Goal: Information Seeking & Learning: Learn about a topic

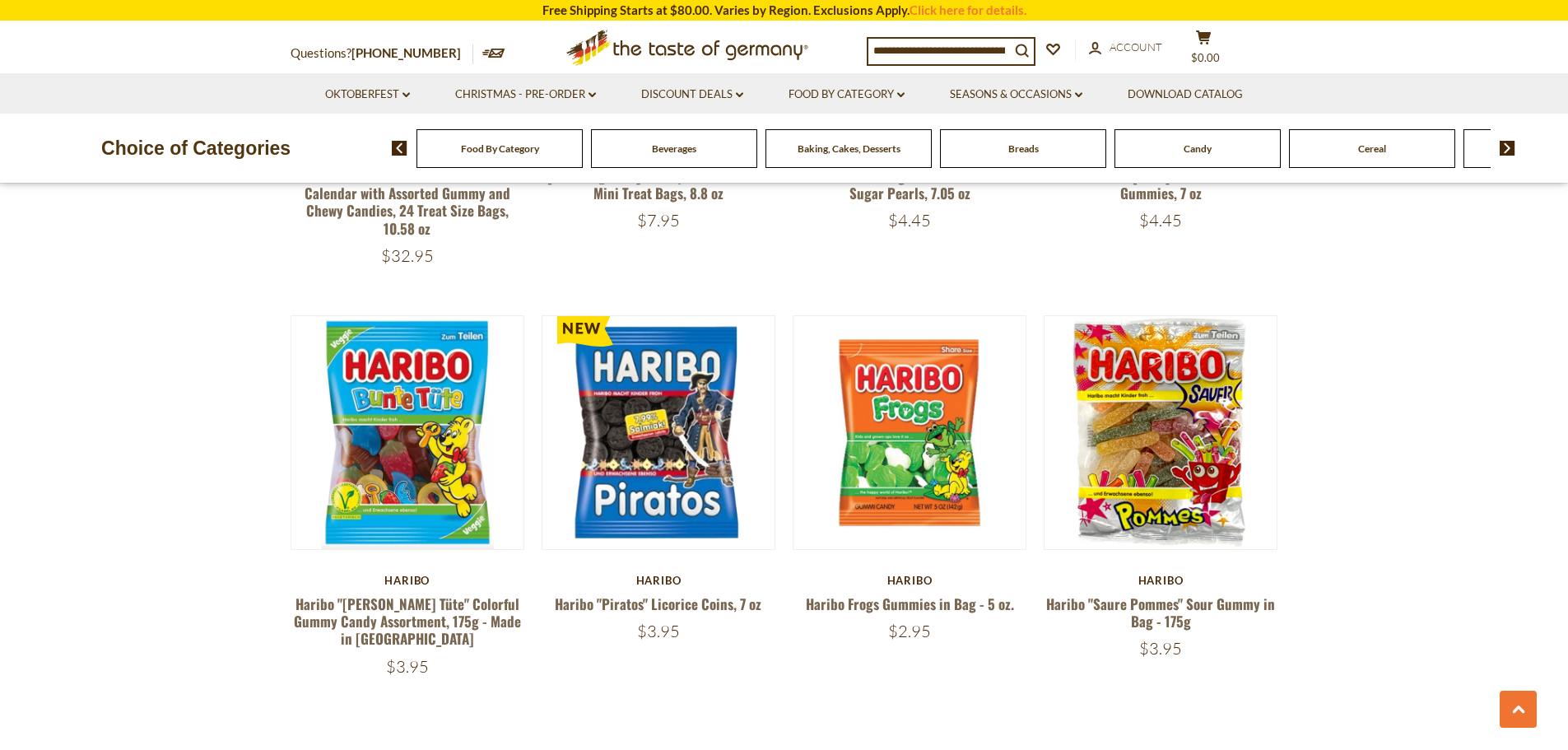
scroll to position [3457, 0]
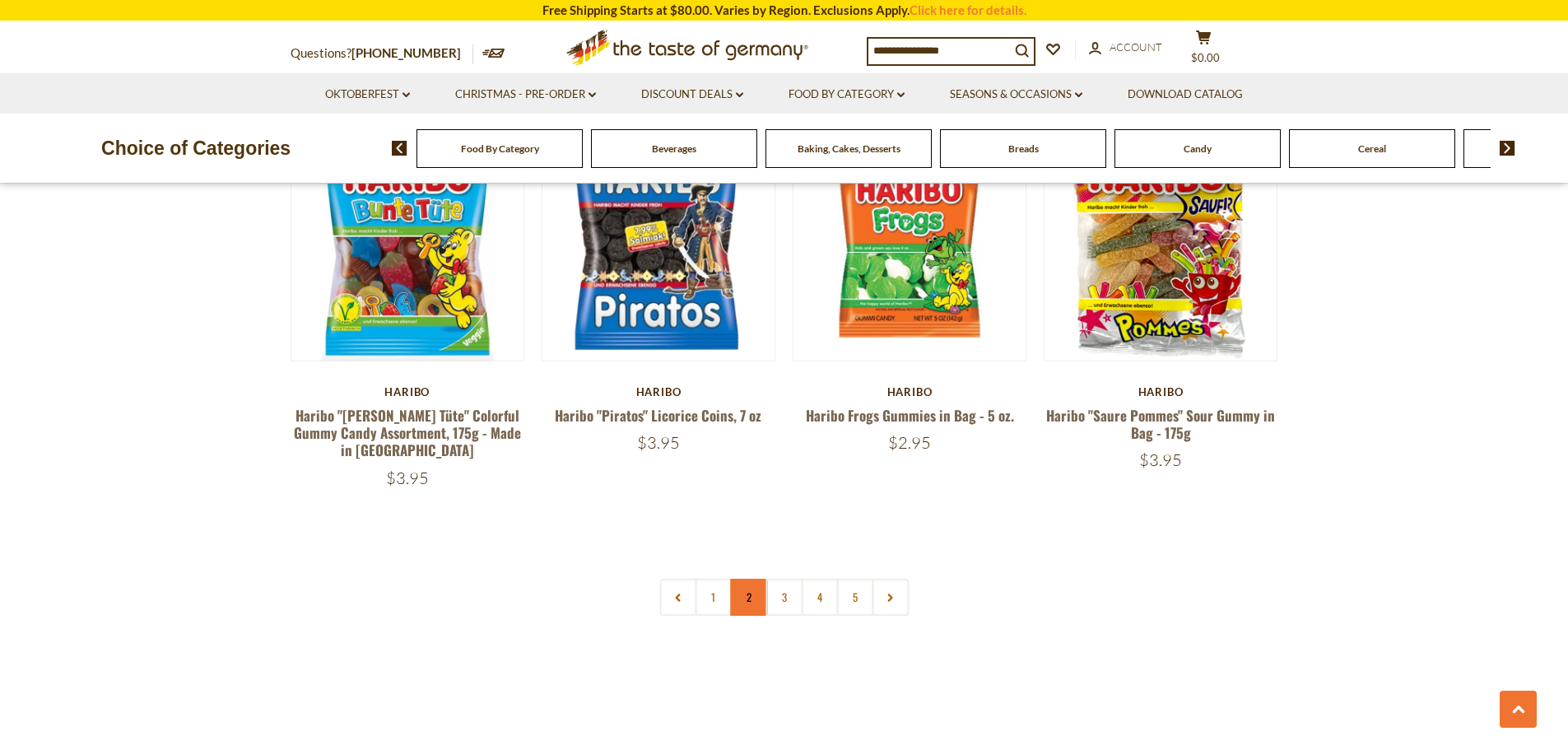
click at [746, 578] on link "2" at bounding box center [748, 597] width 37 height 37
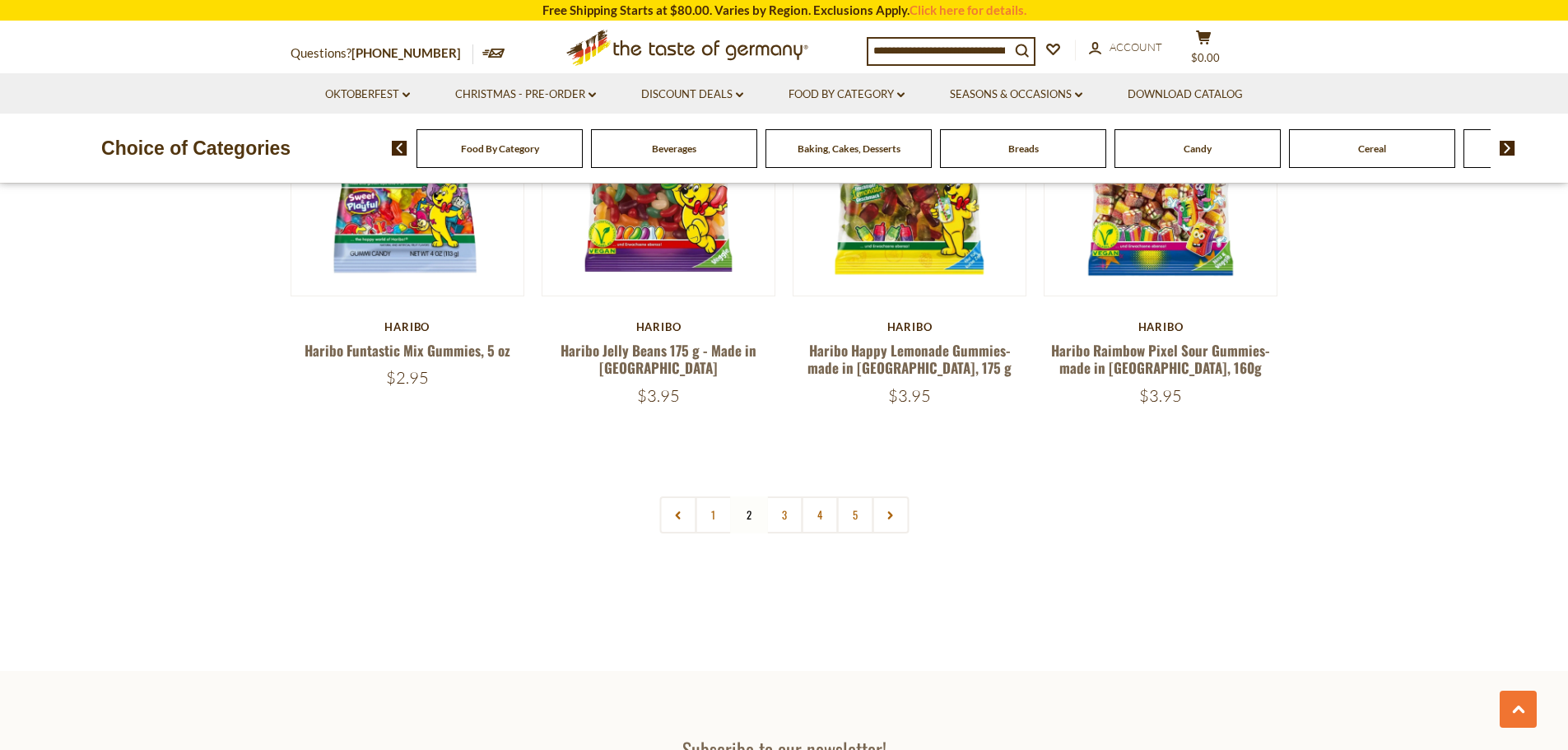
scroll to position [3292, 0]
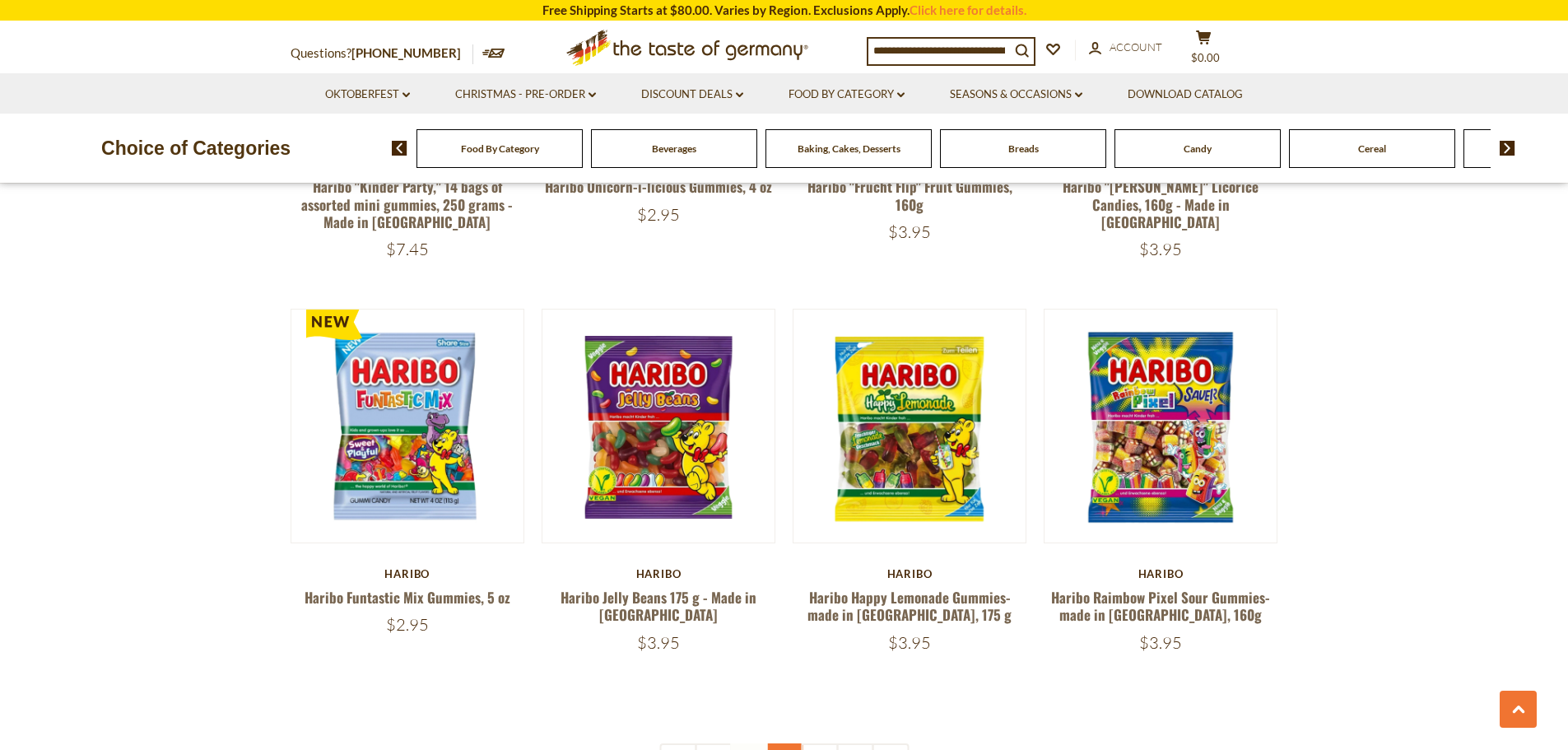
click at [785, 743] on link "3" at bounding box center [784, 762] width 37 height 37
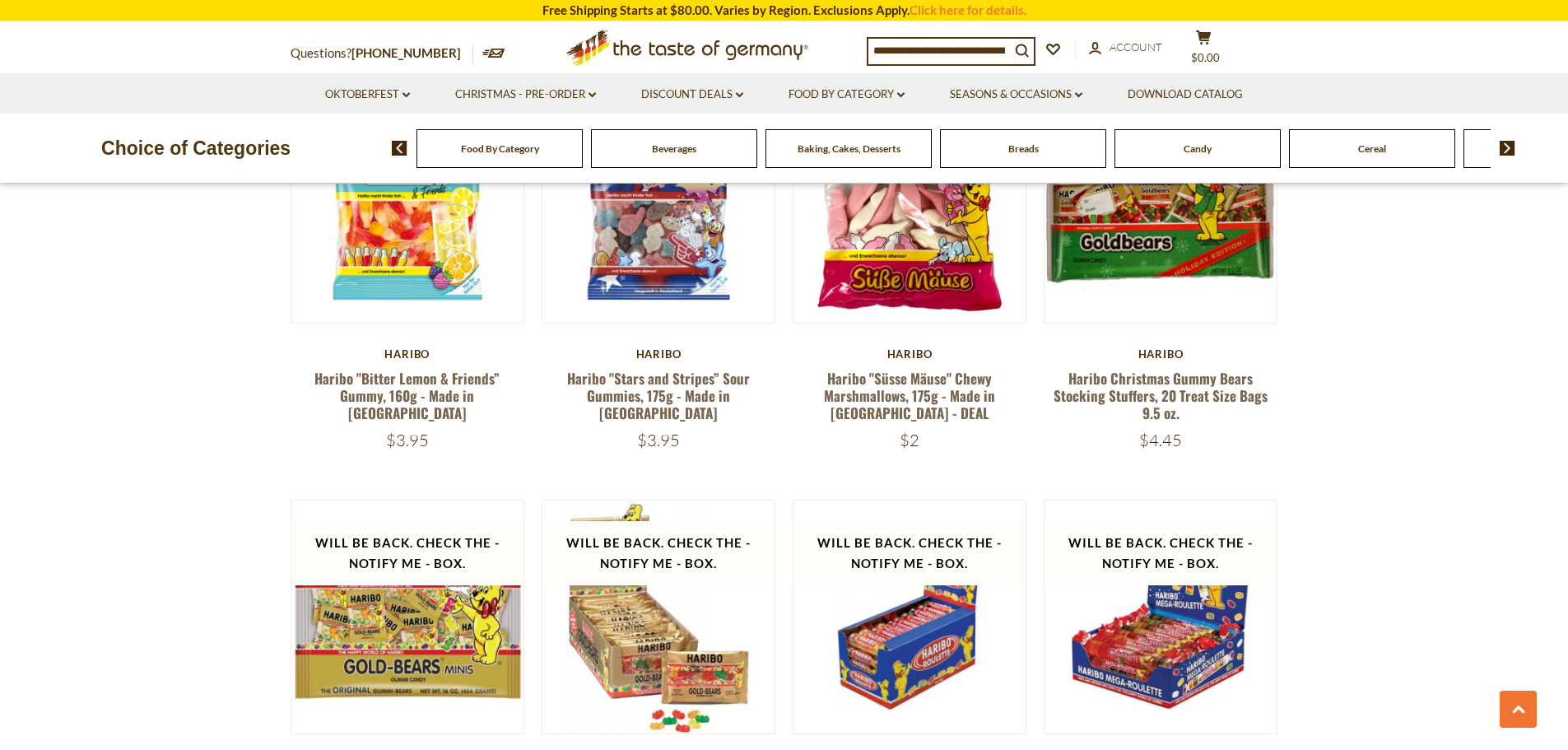
scroll to position [3374, 0]
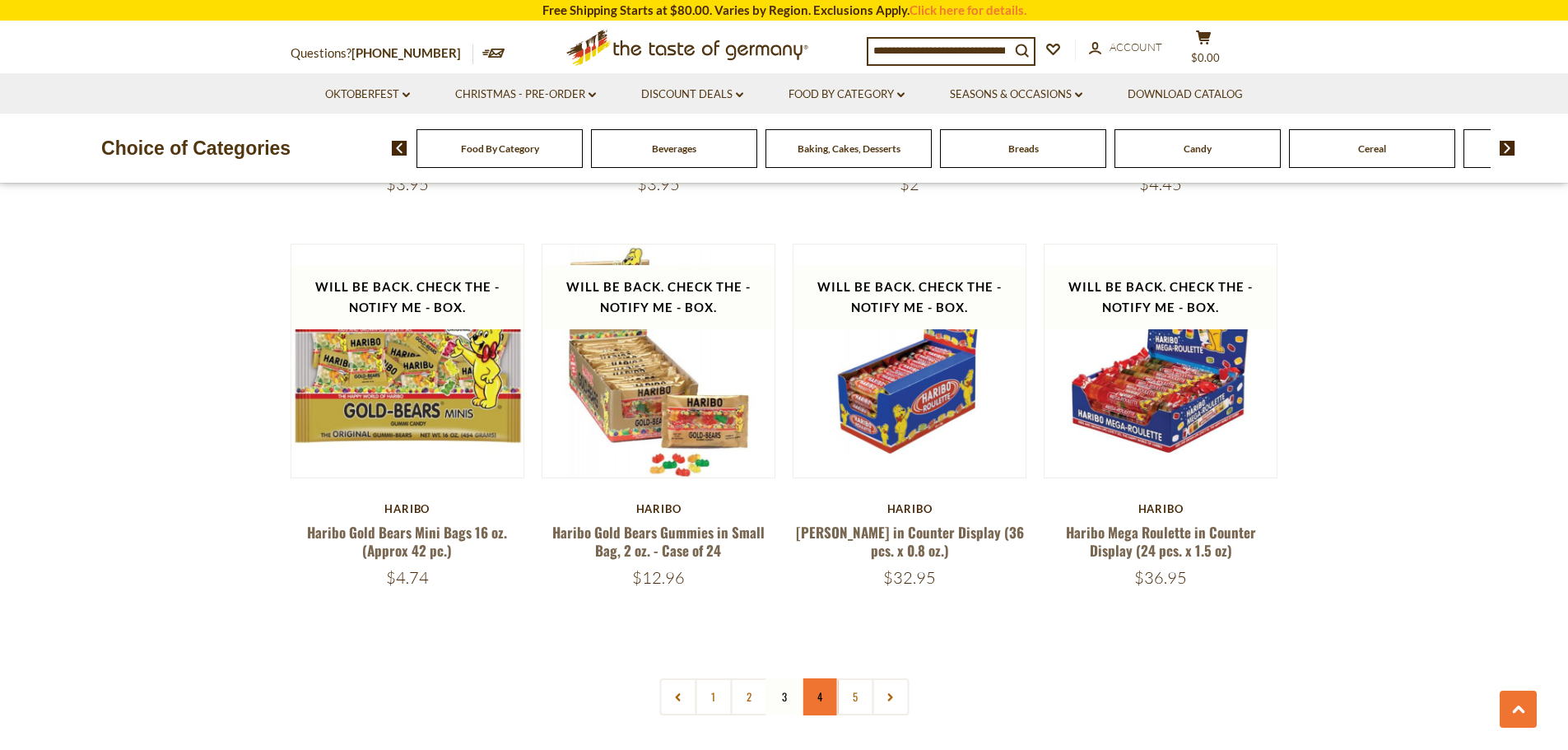
click at [822, 678] on link "4" at bounding box center [819, 696] width 37 height 37
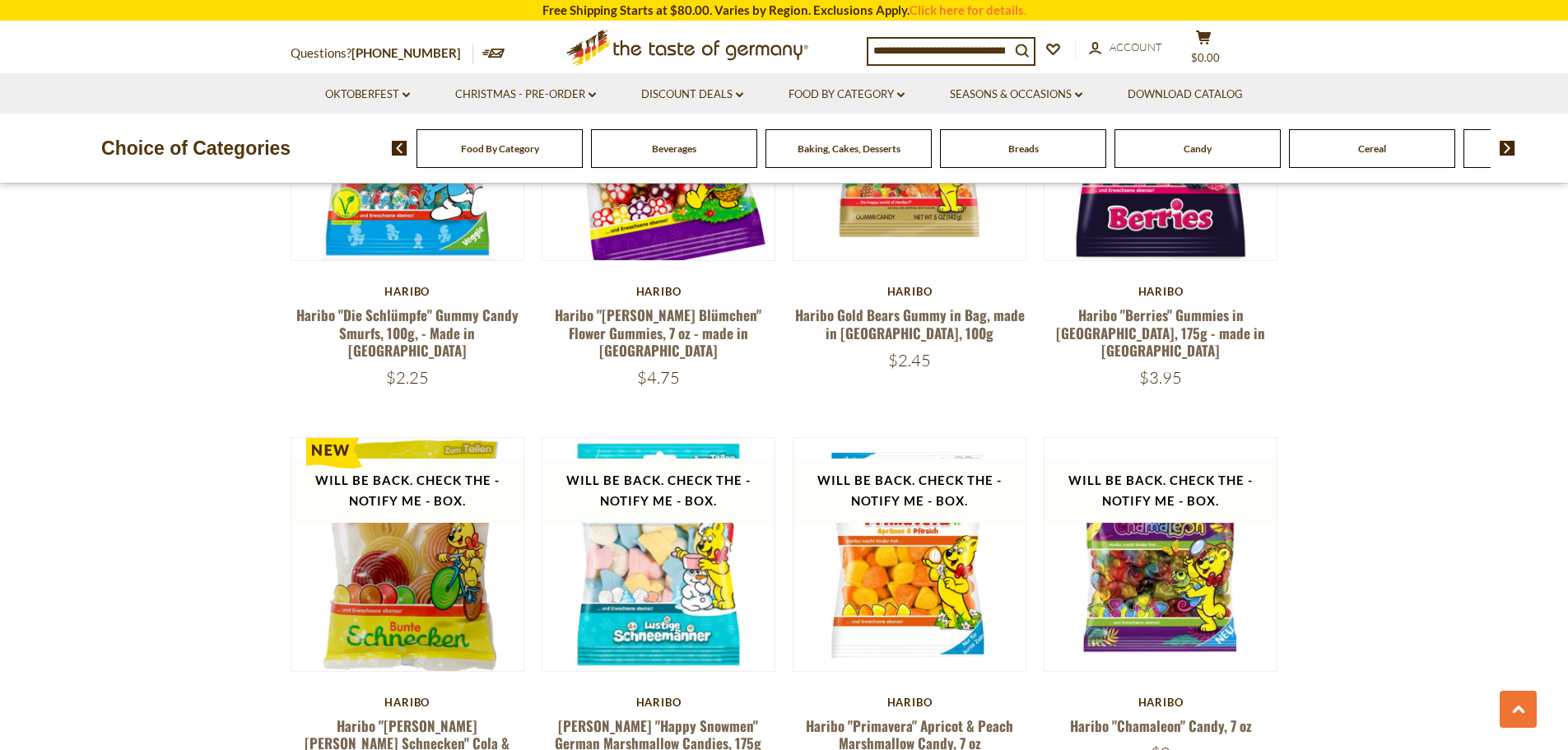
scroll to position [3292, 0]
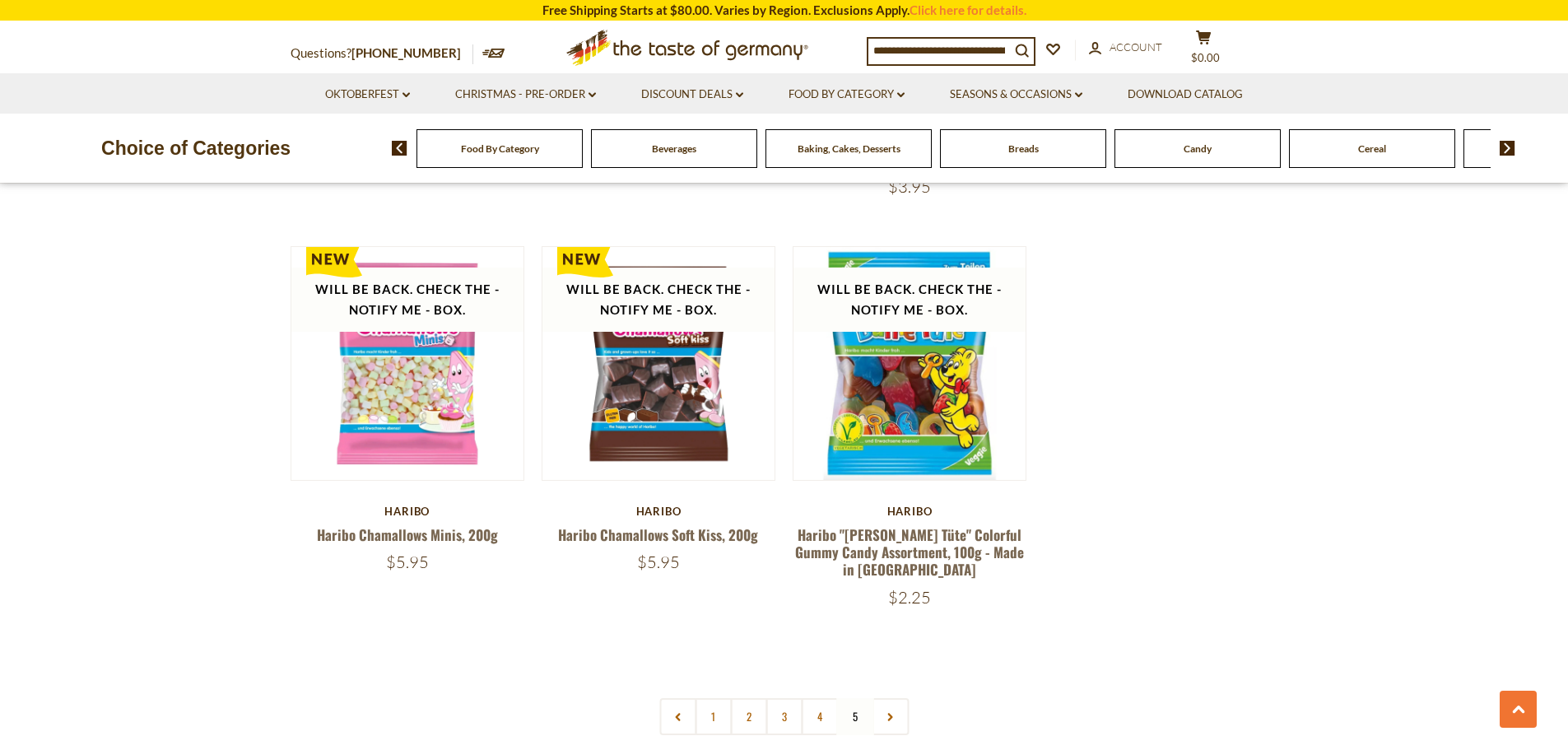
scroll to position [2880, 0]
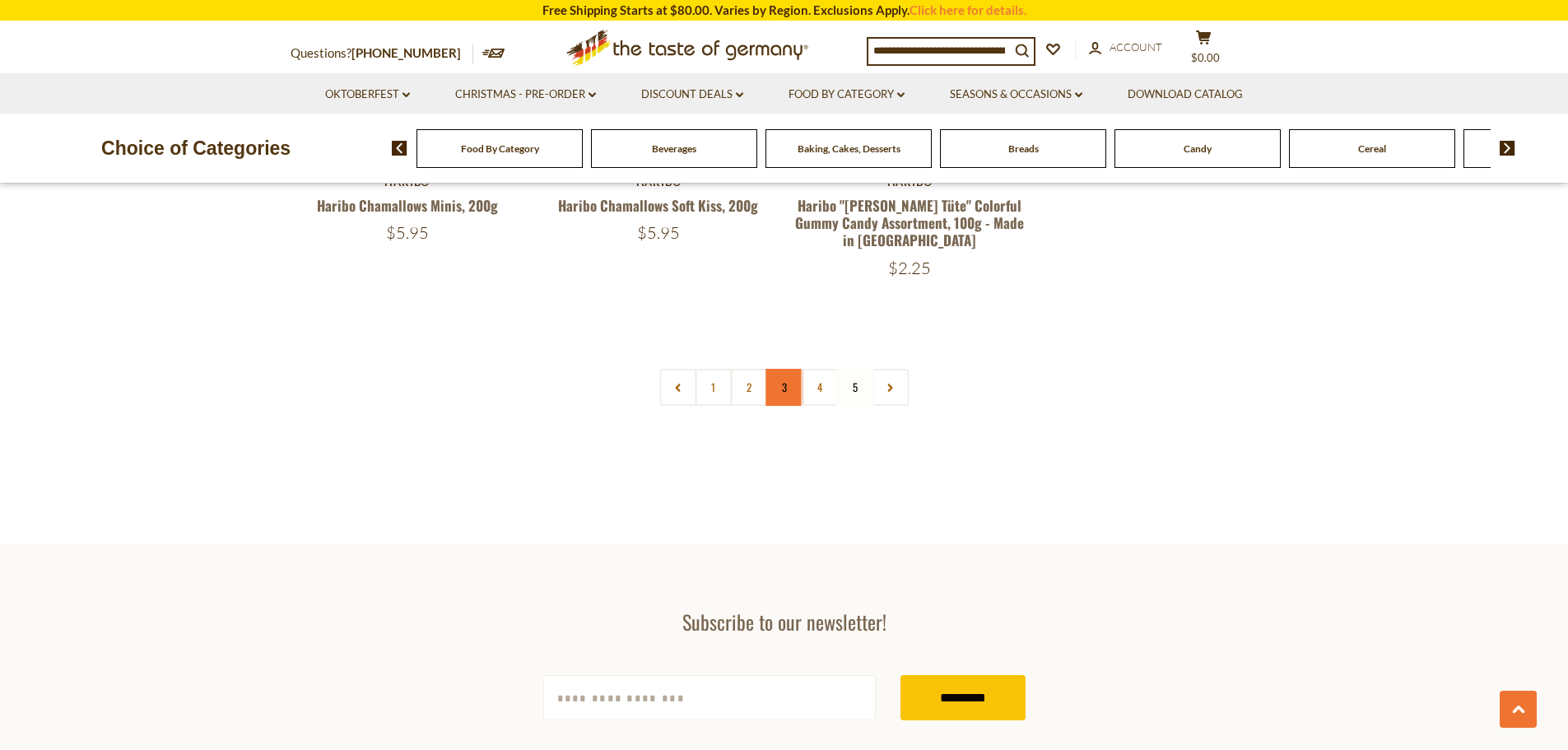
click at [782, 368] on link "3" at bounding box center [784, 387] width 37 height 37
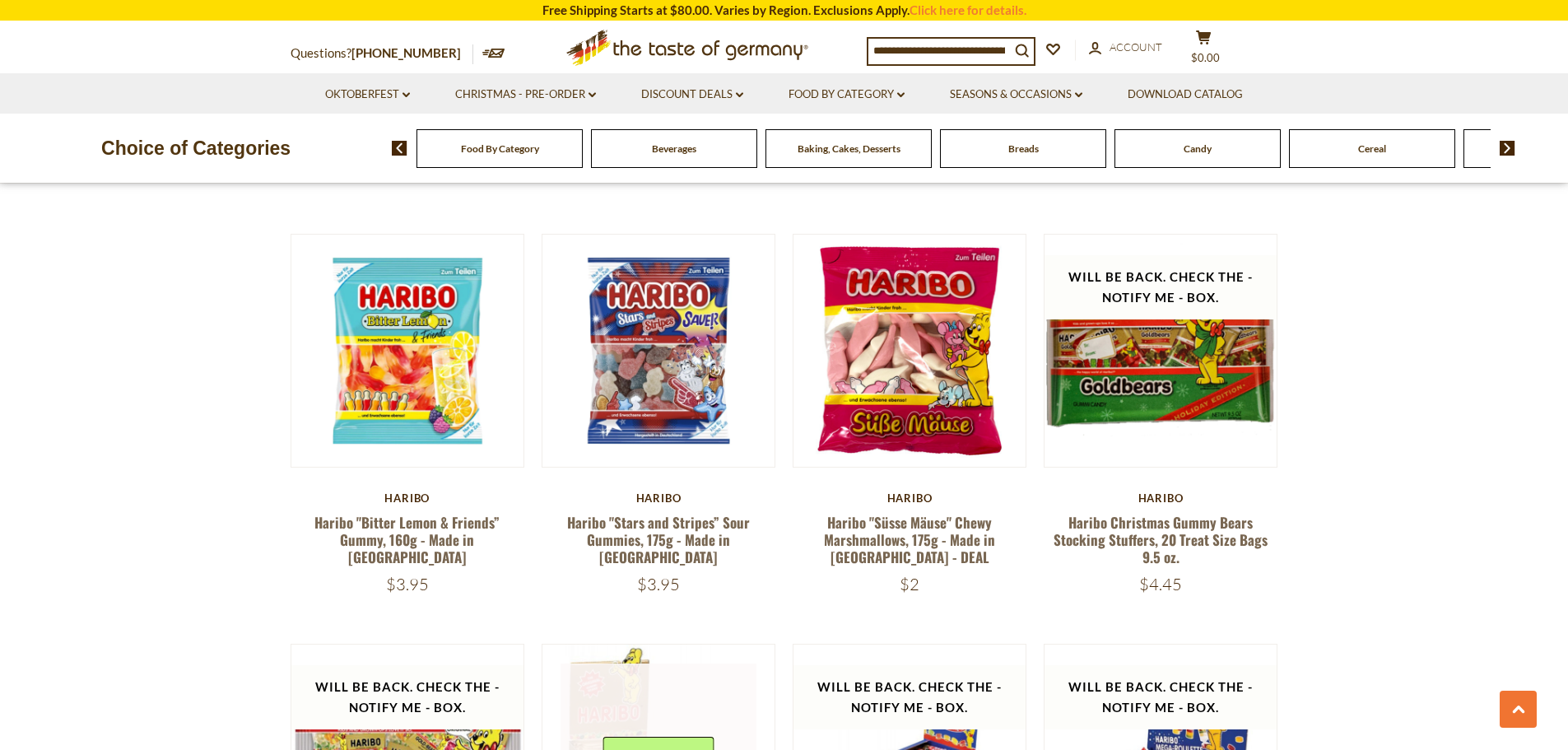
scroll to position [3303, 0]
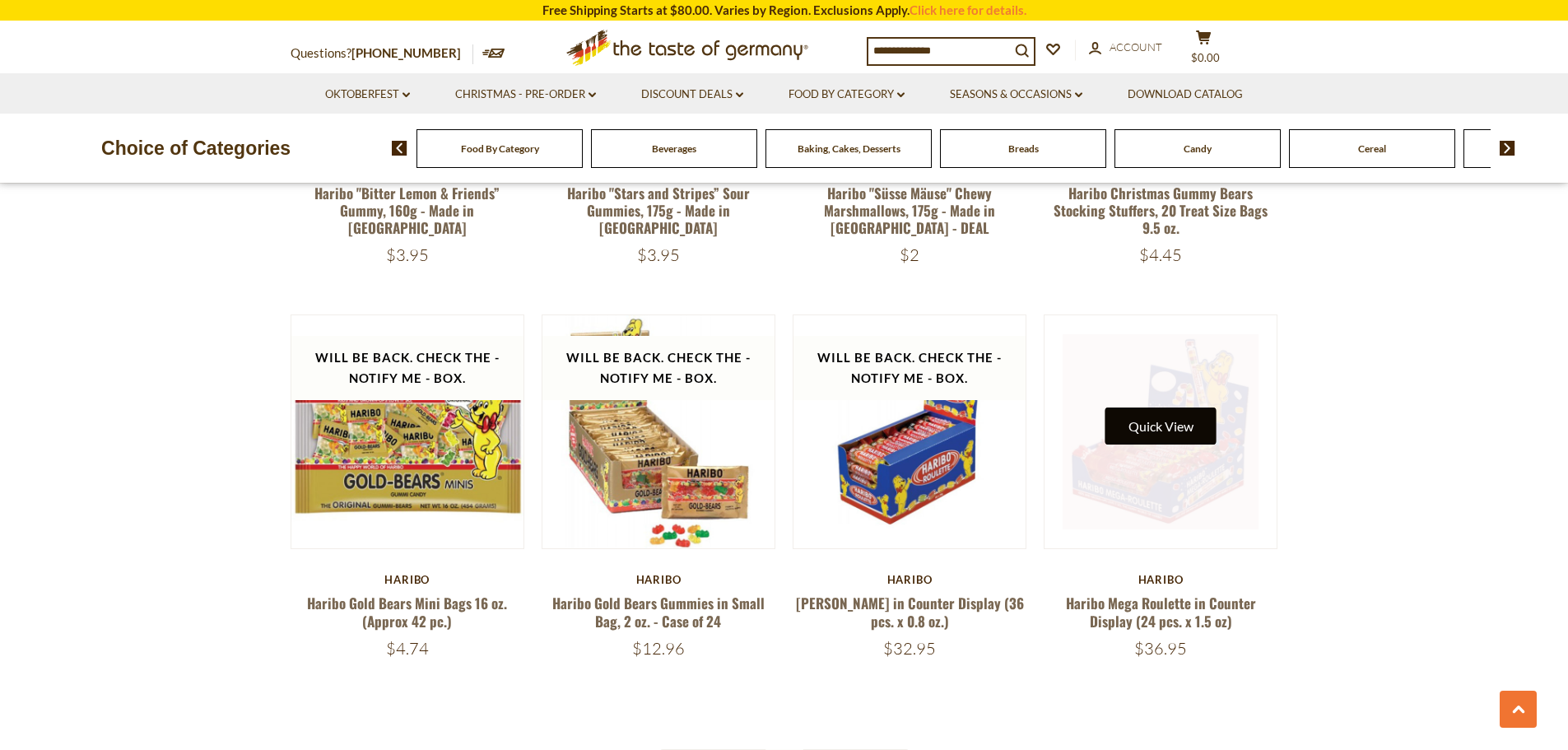
click at [1175, 408] on button "Quick View" at bounding box center [1160, 426] width 111 height 37
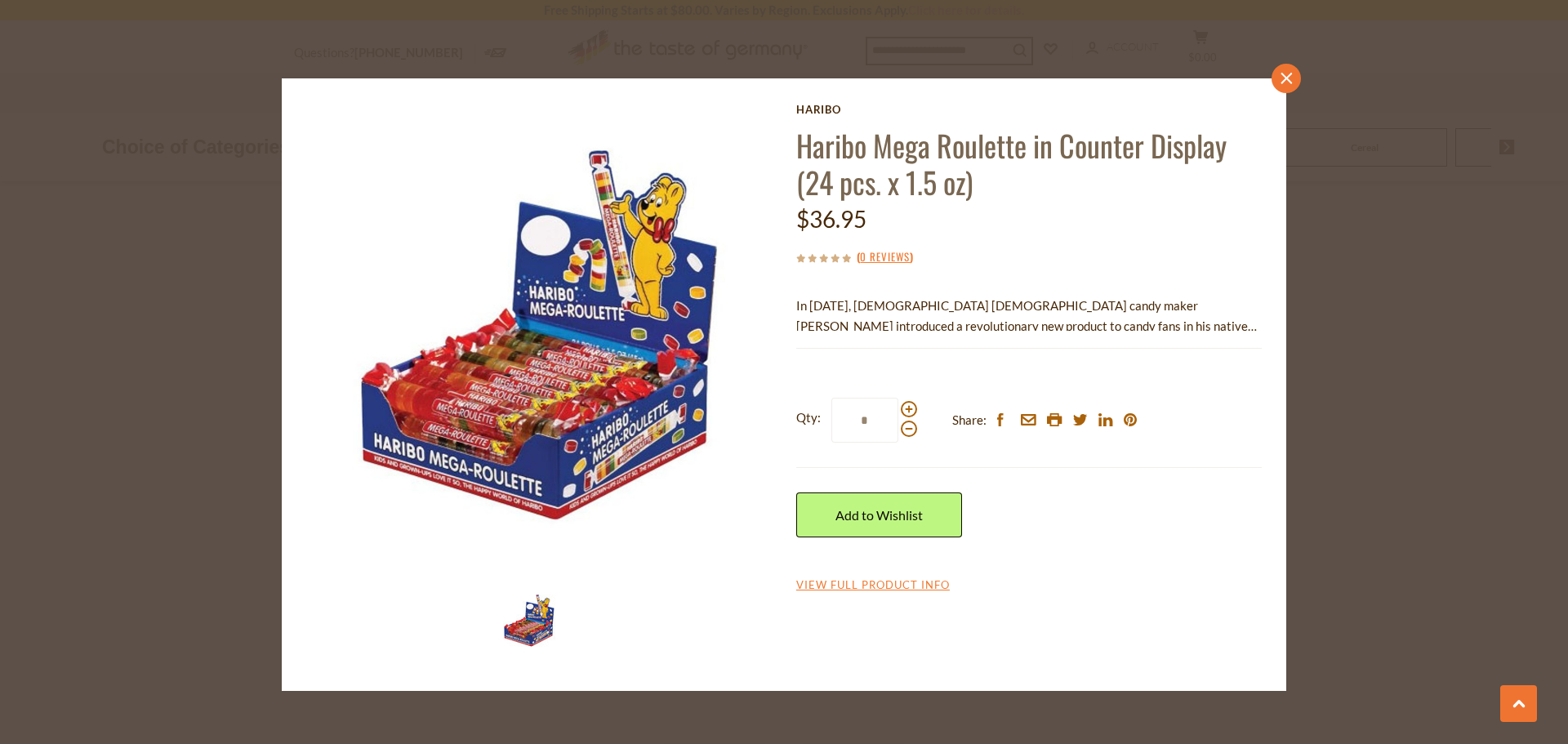
click at [1282, 70] on link "close" at bounding box center [1286, 78] width 30 height 29
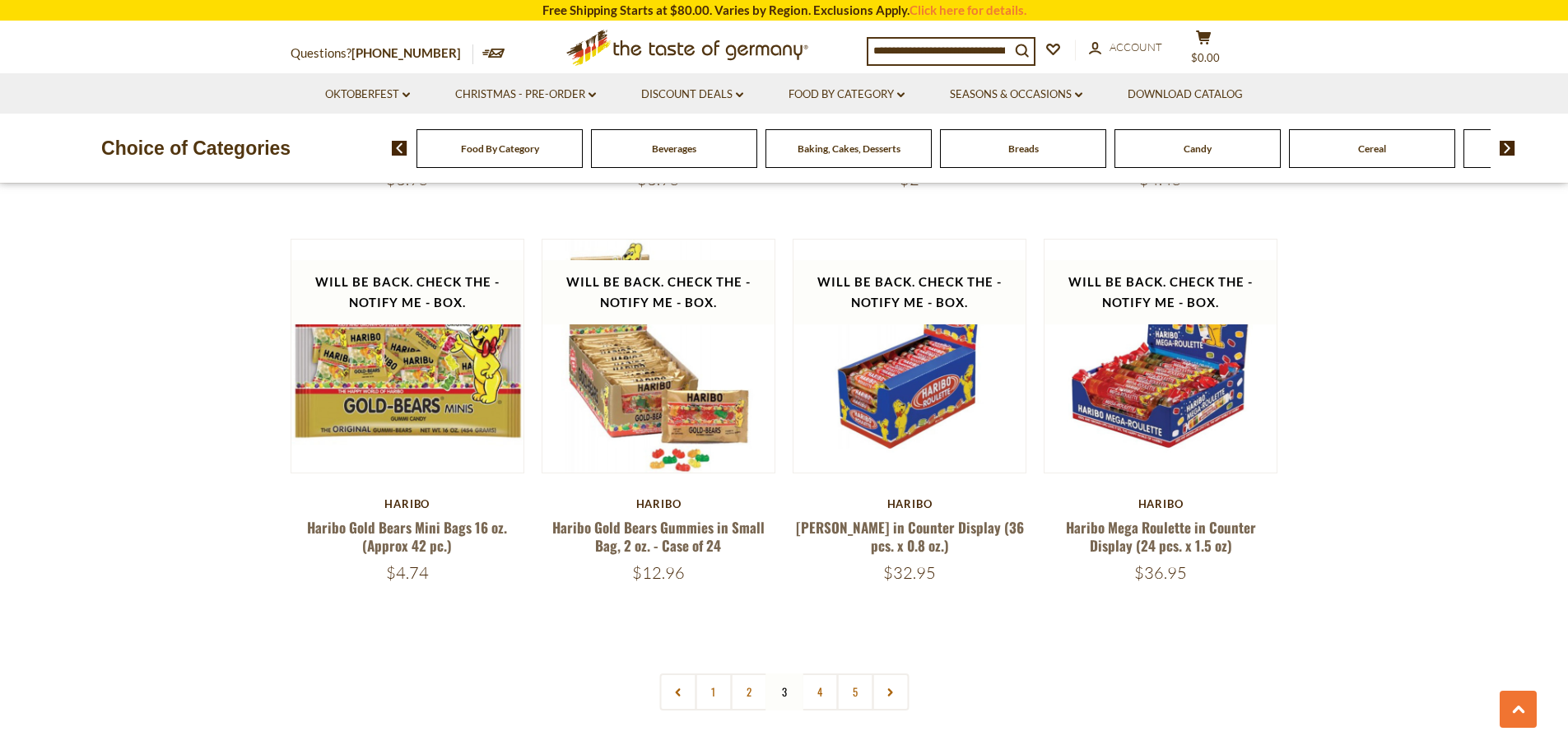
scroll to position [3386, 0]
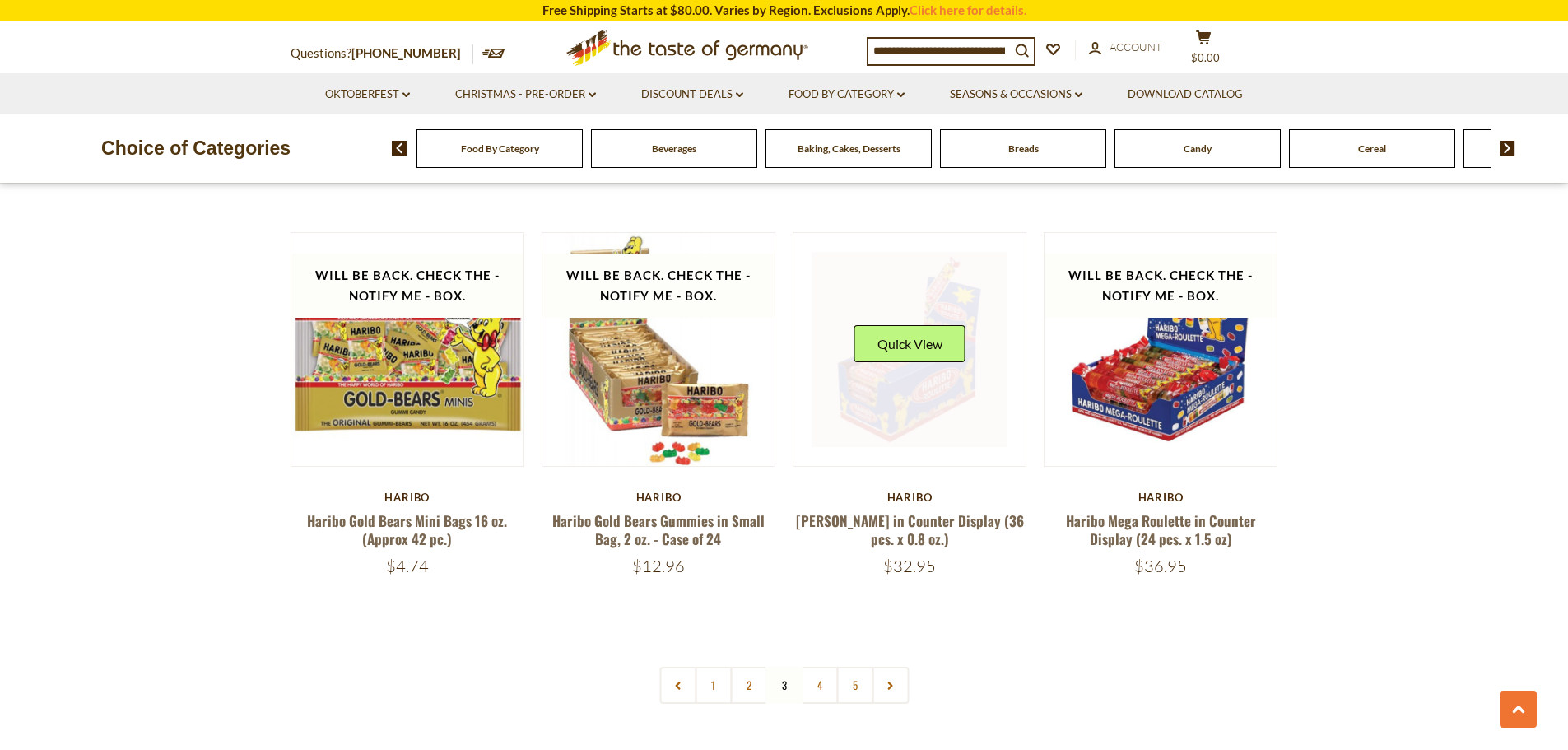
click at [924, 325] on button "Quick View" at bounding box center [910, 343] width 111 height 37
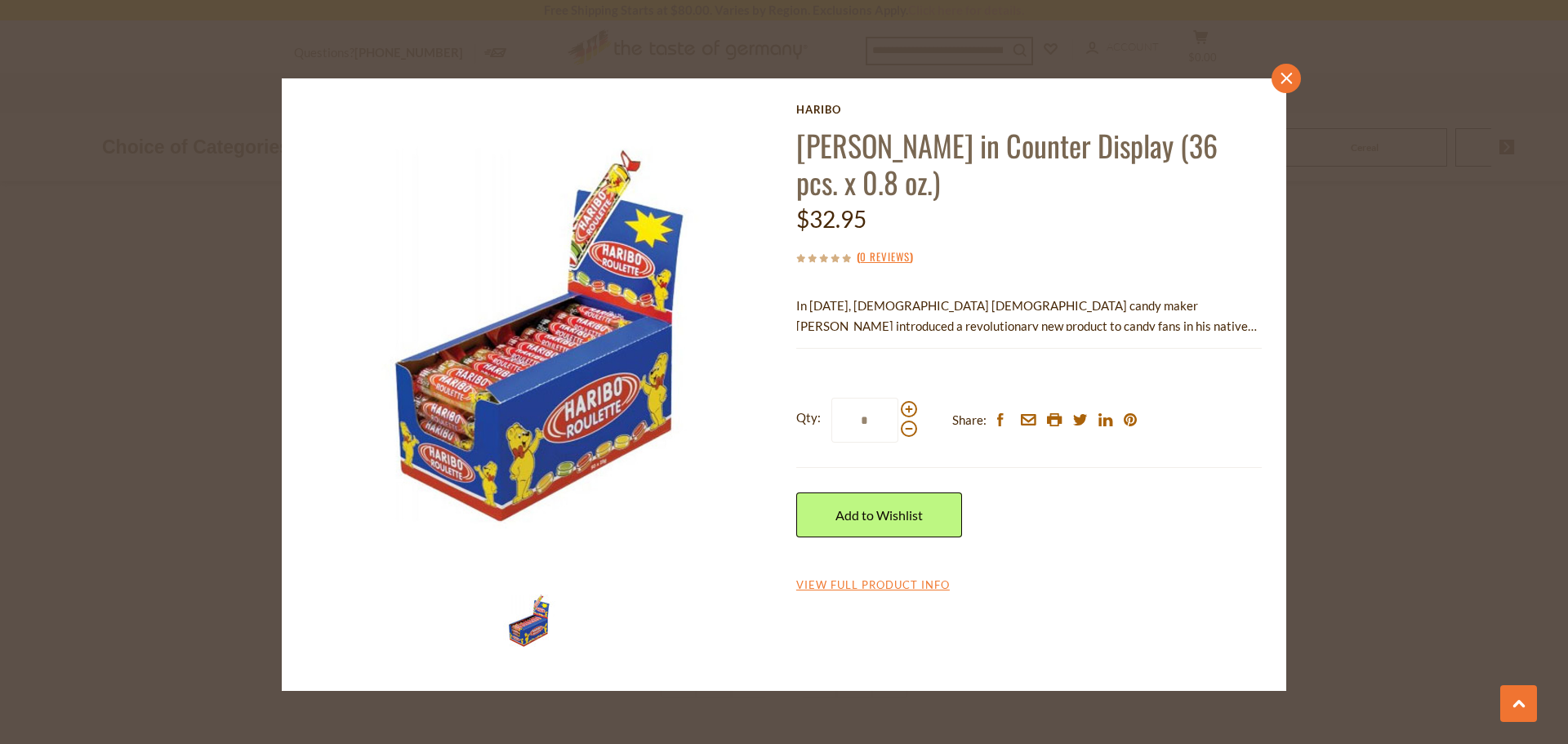
click at [1277, 79] on link "close" at bounding box center [1286, 78] width 30 height 29
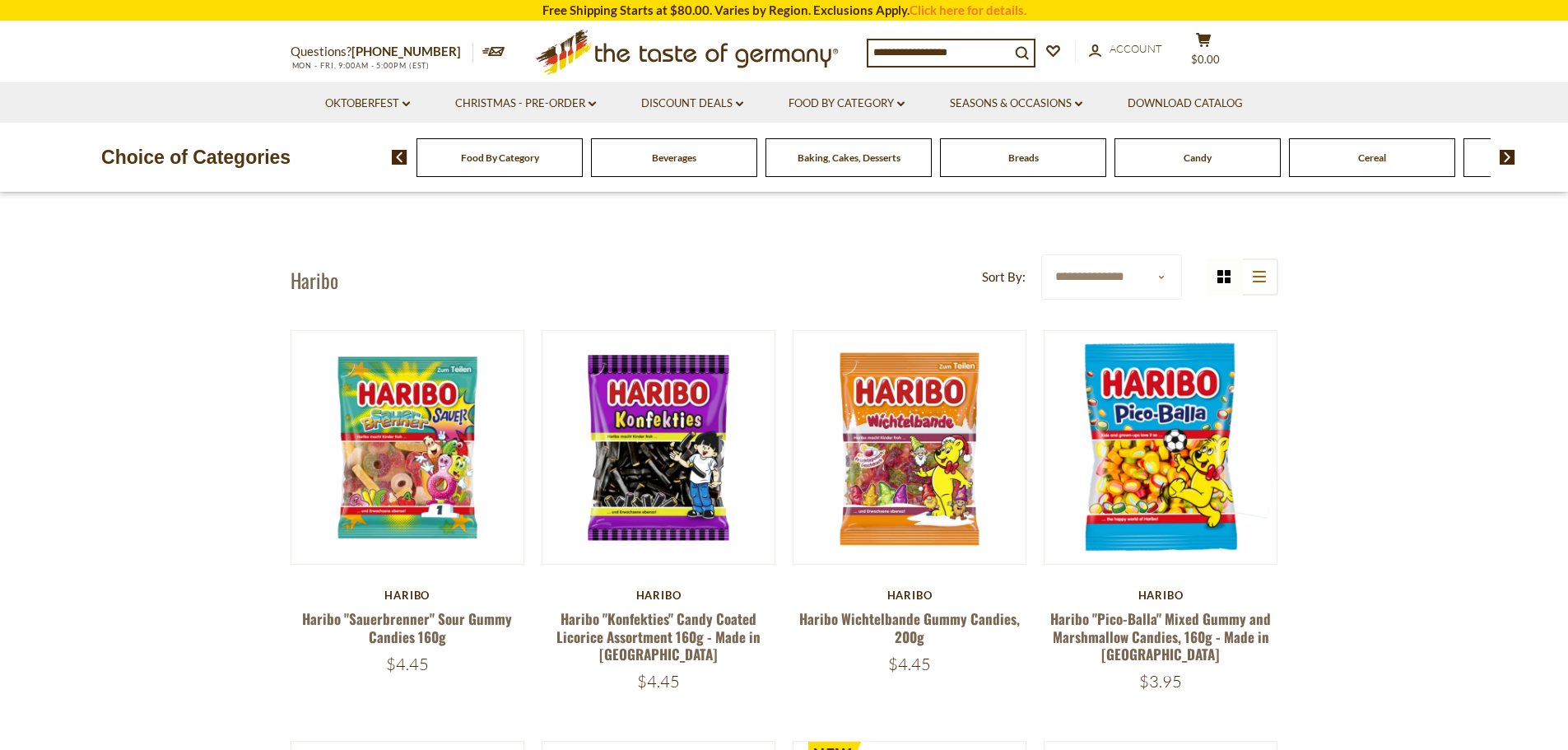
scroll to position [0, 0]
